Goal: Task Accomplishment & Management: Use online tool/utility

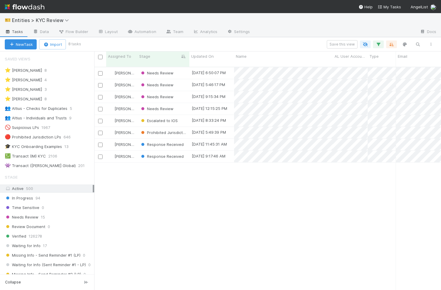
scroll to position [228, 346]
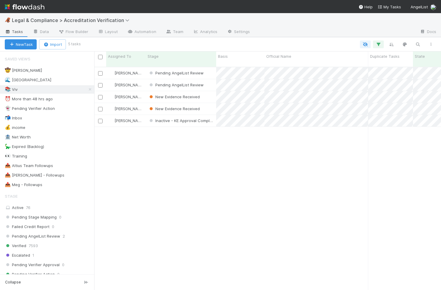
scroll to position [0, 0]
click at [163, 53] on div "Stage" at bounding box center [181, 59] width 70 height 15
click at [163, 56] on div "Stage" at bounding box center [180, 56] width 67 height 6
click at [169, 68] on div "Sort First → Last" at bounding box center [182, 67] width 68 height 9
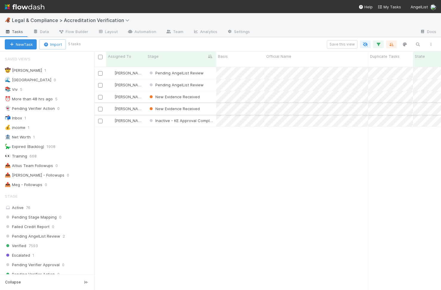
click at [203, 106] on div "New Evidence Received" at bounding box center [181, 109] width 70 height 12
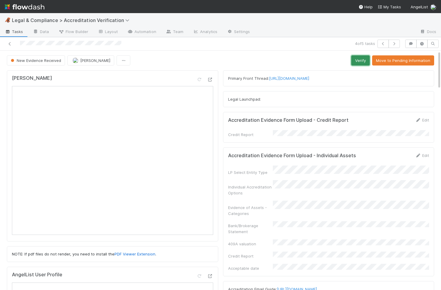
click at [365, 59] on button "Verify" at bounding box center [360, 60] width 18 height 10
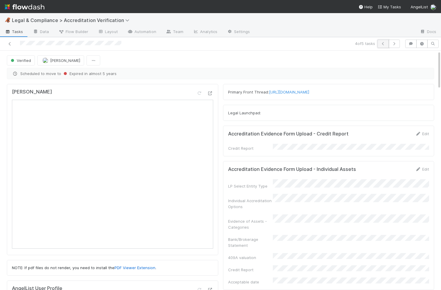
click at [385, 46] on button "button" at bounding box center [382, 44] width 11 height 8
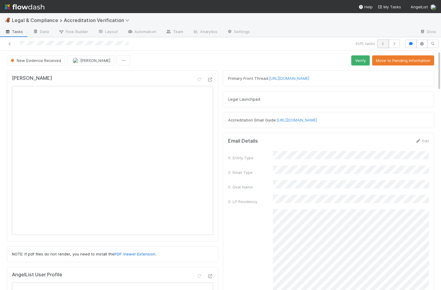
click at [380, 45] on icon "button" at bounding box center [383, 44] width 6 height 4
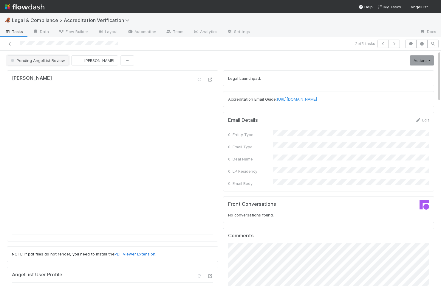
click at [57, 64] on button "Pending AngelList Review" at bounding box center [38, 60] width 62 height 10
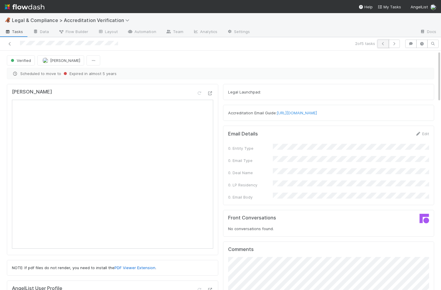
click at [379, 45] on button "button" at bounding box center [382, 44] width 11 height 8
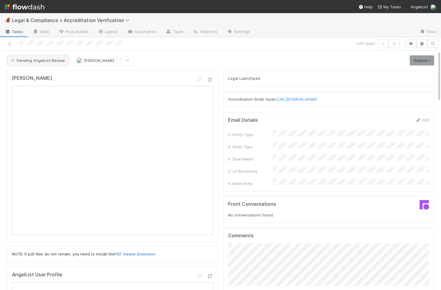
click at [47, 62] on span "Pending AngelList Review" at bounding box center [37, 60] width 55 height 5
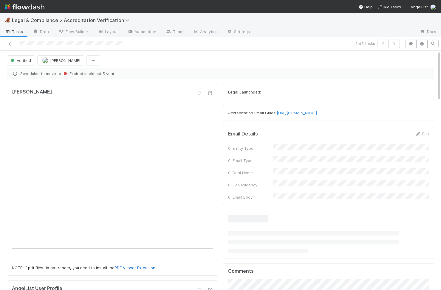
click at [118, 90] on div "[PERSON_NAME]" at bounding box center [112, 94] width 201 height 11
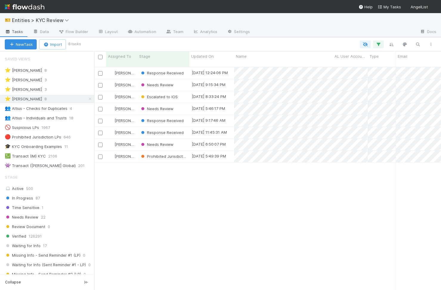
scroll to position [228, 346]
click at [161, 51] on div "New Task Import 8 tasks" at bounding box center [220, 44] width 441 height 14
click at [161, 55] on div "Stage" at bounding box center [163, 56] width 49 height 6
click at [166, 68] on div "Sort First → Last" at bounding box center [173, 67] width 68 height 9
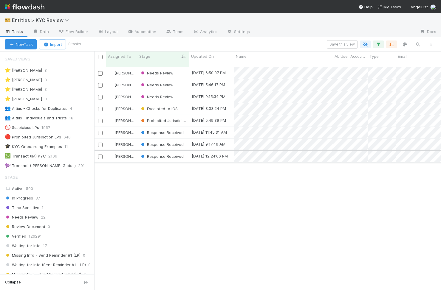
click at [188, 155] on div "Response Received" at bounding box center [163, 157] width 52 height 12
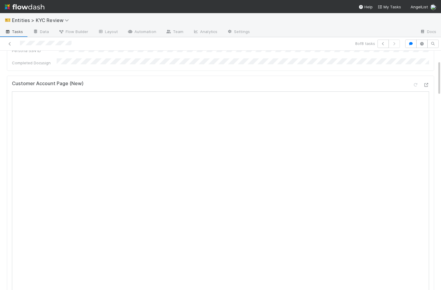
scroll to position [210, 0]
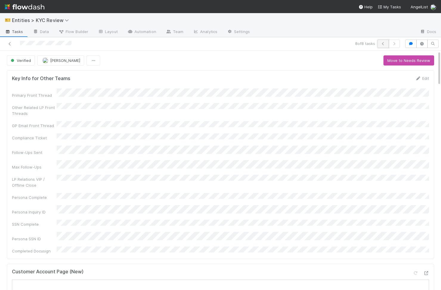
click at [383, 45] on icon "button" at bounding box center [383, 44] width 6 height 4
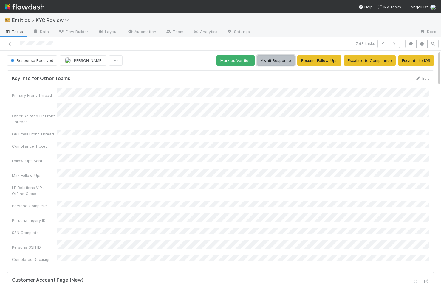
click at [277, 62] on button "Await Response" at bounding box center [276, 60] width 38 height 10
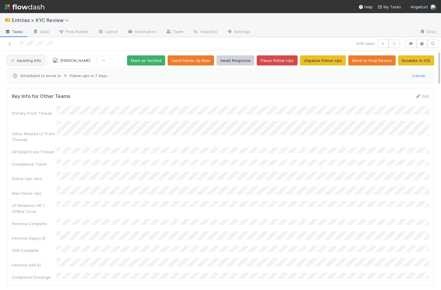
click at [29, 63] on button "Awaiting Info" at bounding box center [26, 60] width 38 height 10
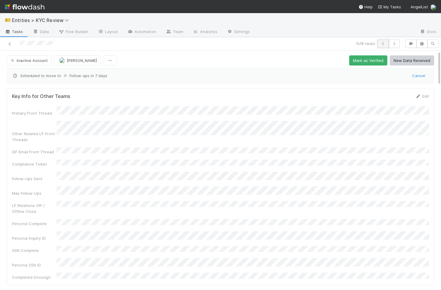
click at [385, 45] on icon "button" at bounding box center [383, 44] width 6 height 4
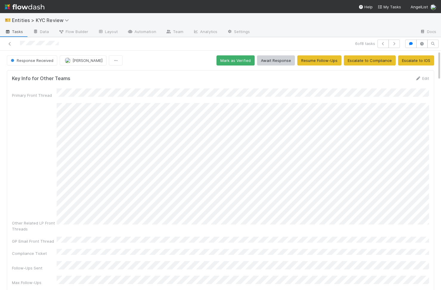
click at [44, 61] on span "Response Received" at bounding box center [32, 60] width 44 height 5
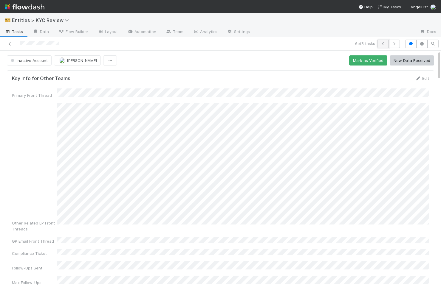
click at [386, 45] on button "button" at bounding box center [382, 44] width 11 height 8
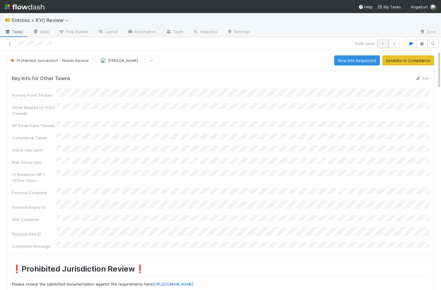
click at [380, 44] on icon "button" at bounding box center [383, 44] width 6 height 4
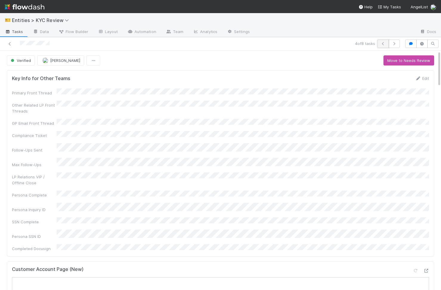
click at [383, 45] on icon "button" at bounding box center [383, 44] width 6 height 4
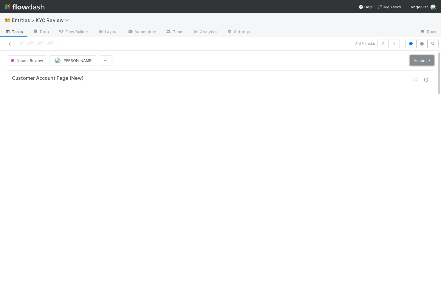
click at [419, 59] on link "Actions" at bounding box center [421, 60] width 24 height 10
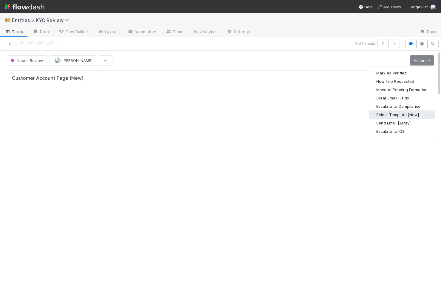
click at [400, 116] on button "Select Template [New]" at bounding box center [402, 115] width 66 height 8
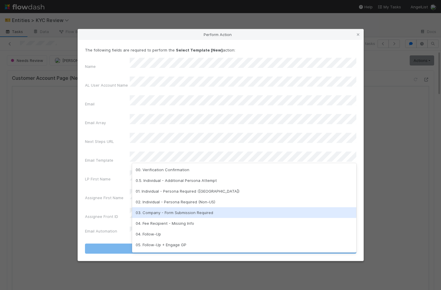
click at [204, 213] on div "03. Company - Form Submission Required" at bounding box center [244, 212] width 224 height 11
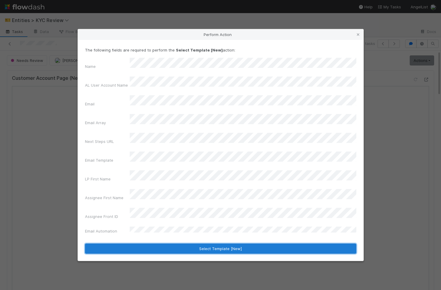
click at [208, 244] on button "Select Template [New]" at bounding box center [220, 249] width 271 height 10
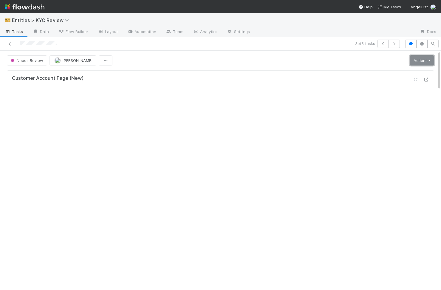
click at [415, 60] on link "Actions" at bounding box center [421, 60] width 24 height 10
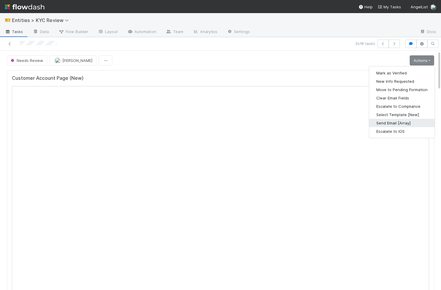
click at [411, 120] on button "Send Email [Array]" at bounding box center [402, 123] width 66 height 8
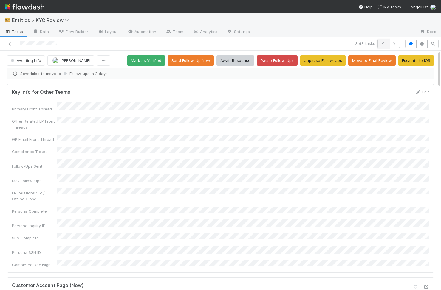
click at [382, 46] on button "button" at bounding box center [382, 44] width 11 height 8
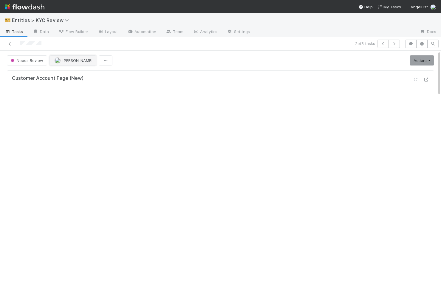
click at [66, 59] on span "[PERSON_NAME]" at bounding box center [77, 60] width 30 height 5
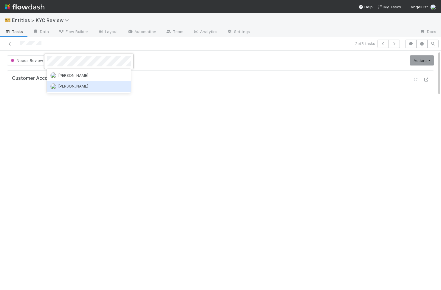
click at [170, 50] on div at bounding box center [220, 145] width 441 height 290
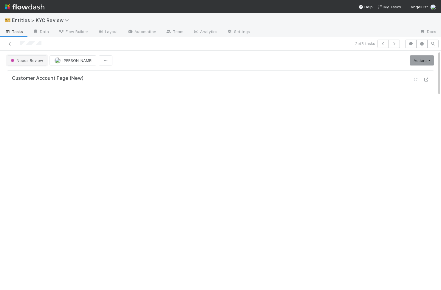
click at [23, 57] on button "Needs Review" at bounding box center [27, 60] width 40 height 10
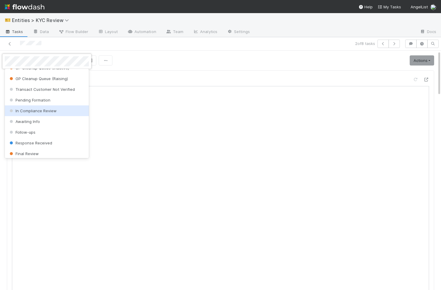
scroll to position [363, 0]
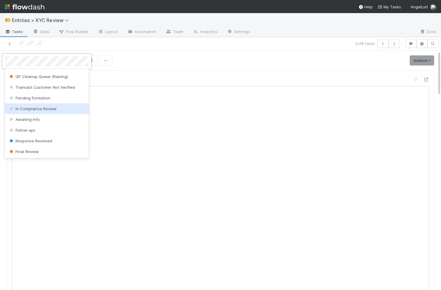
click at [58, 108] on div "In Compliance Review" at bounding box center [47, 108] width 84 height 11
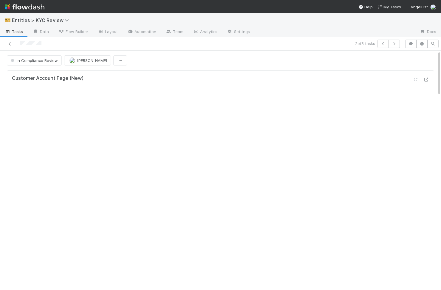
click at [147, 80] on div "Customer Account Page (New)" at bounding box center [220, 80] width 417 height 11
click at [47, 65] on button "In Compliance Review" at bounding box center [34, 60] width 55 height 10
click at [140, 75] on div at bounding box center [220, 145] width 441 height 290
click at [11, 44] on icon at bounding box center [10, 44] width 6 height 4
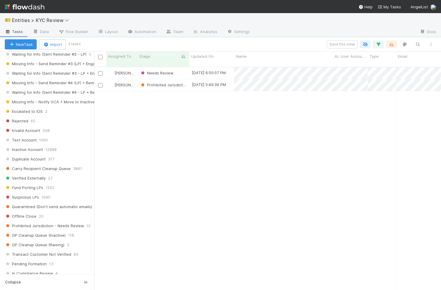
scroll to position [266, 0]
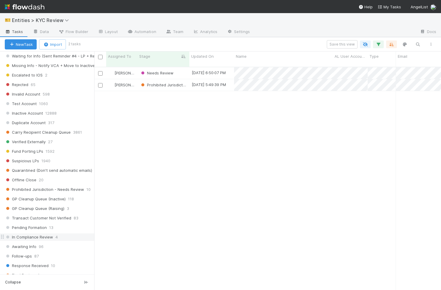
click at [47, 240] on span "In Compliance Review" at bounding box center [29, 237] width 48 height 7
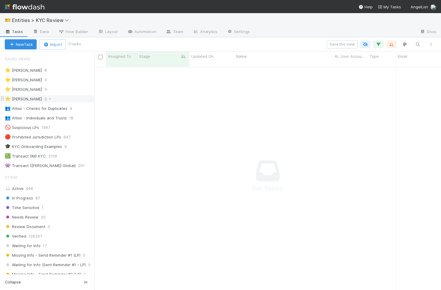
click at [51, 100] on div "⭐ Viv Hong 2" at bounding box center [49, 98] width 89 height 7
click at [55, 101] on div "⭐ Viv Hong 2" at bounding box center [49, 98] width 89 height 7
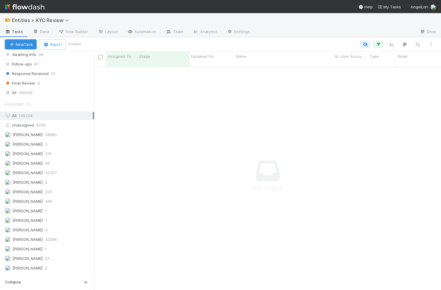
scroll to position [477, 0]
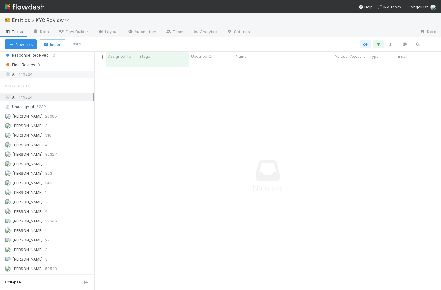
click at [33, 73] on div "All 149224" at bounding box center [49, 74] width 88 height 7
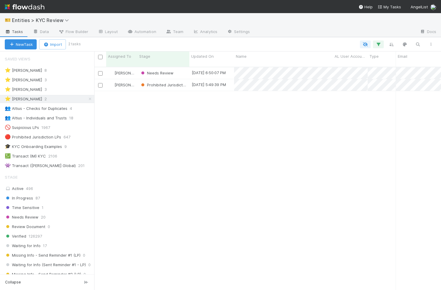
scroll to position [228, 346]
click at [188, 67] on div "Needs Review" at bounding box center [163, 73] width 52 height 12
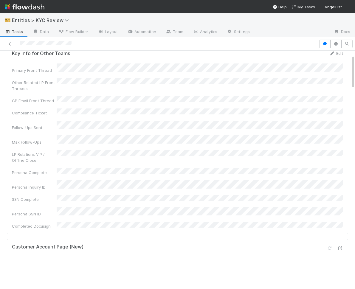
scroll to position [83, 0]
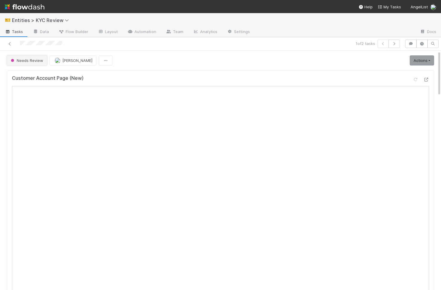
click at [34, 56] on button "Needs Review" at bounding box center [27, 60] width 40 height 10
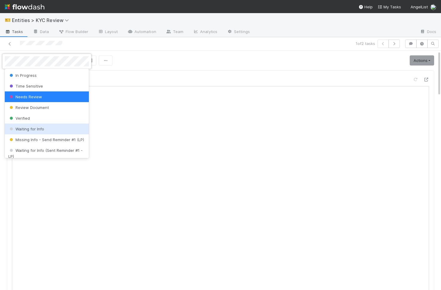
click at [30, 130] on span "Waiting for Info" at bounding box center [26, 129] width 36 height 5
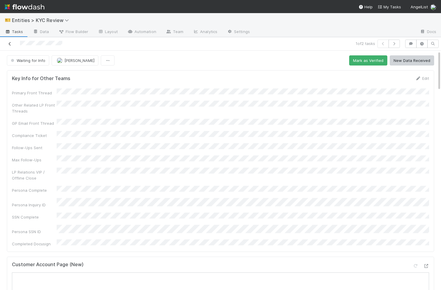
click at [9, 44] on icon at bounding box center [10, 44] width 6 height 4
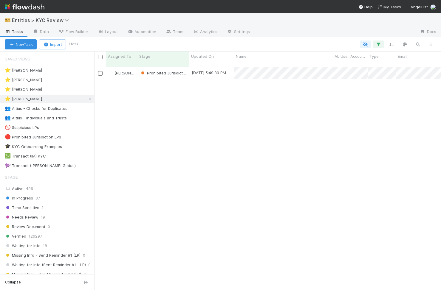
scroll to position [228, 346]
click at [38, 91] on div "⭐ Madison Stomberg" at bounding box center [23, 89] width 37 height 7
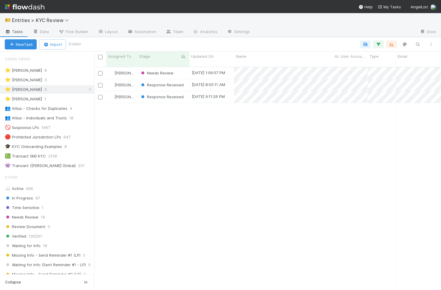
scroll to position [228, 346]
click at [185, 67] on div "Needs Review" at bounding box center [163, 73] width 52 height 12
